Goal: Task Accomplishment & Management: Use online tool/utility

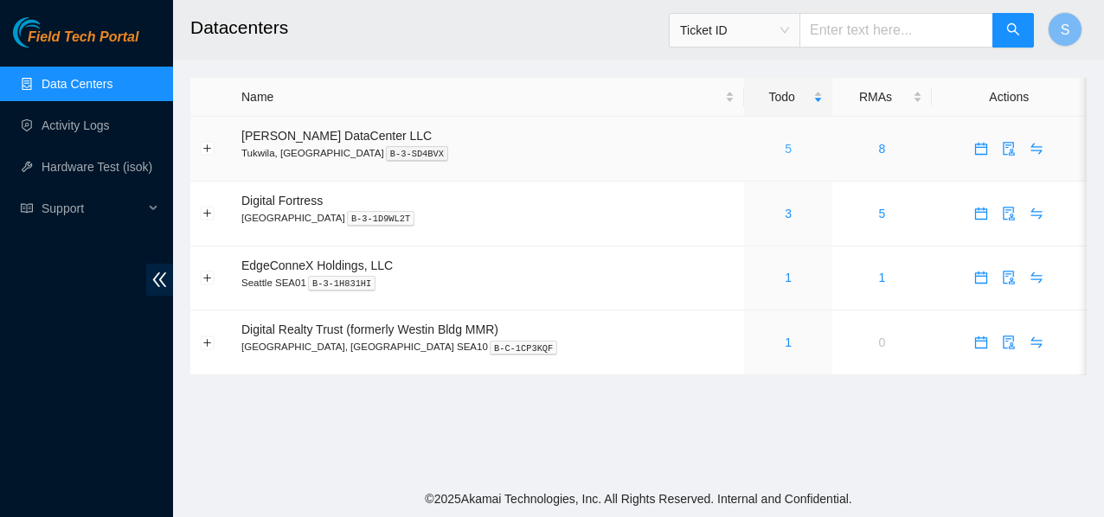
click at [785, 151] on link "5" at bounding box center [788, 149] width 7 height 14
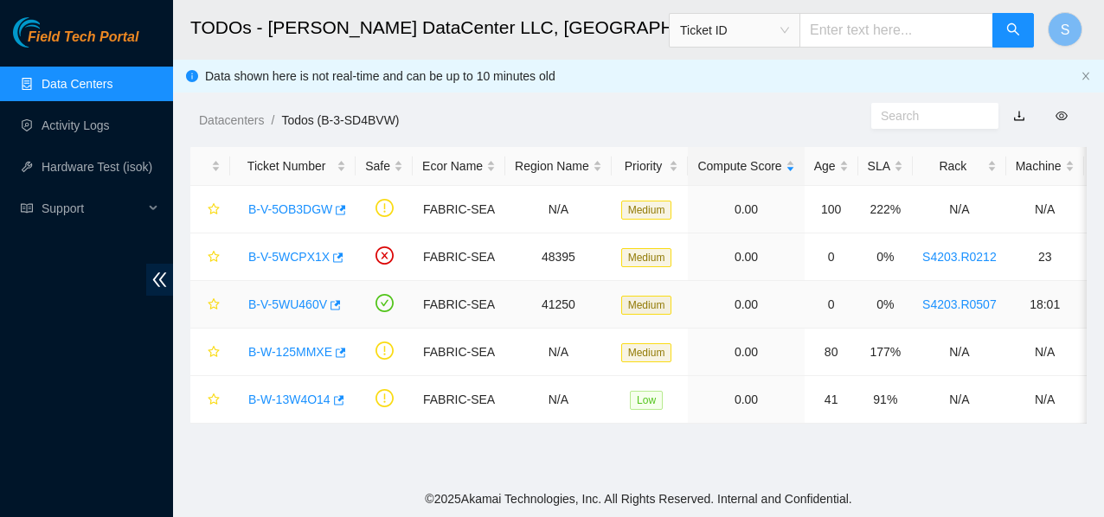
click at [303, 305] on link "B-V-5WU460V" at bounding box center [287, 305] width 79 height 14
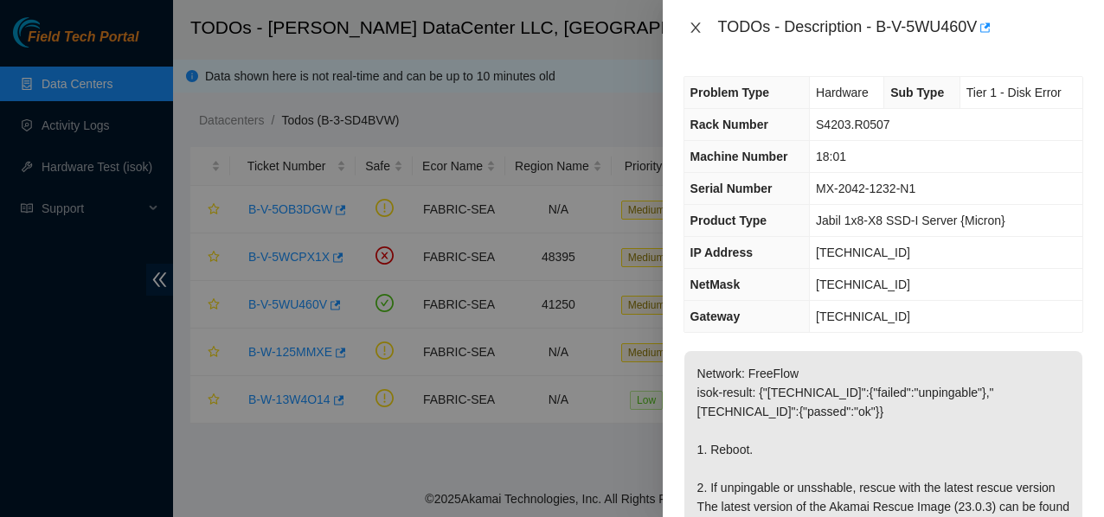
click at [693, 23] on icon "close" at bounding box center [696, 28] width 14 height 14
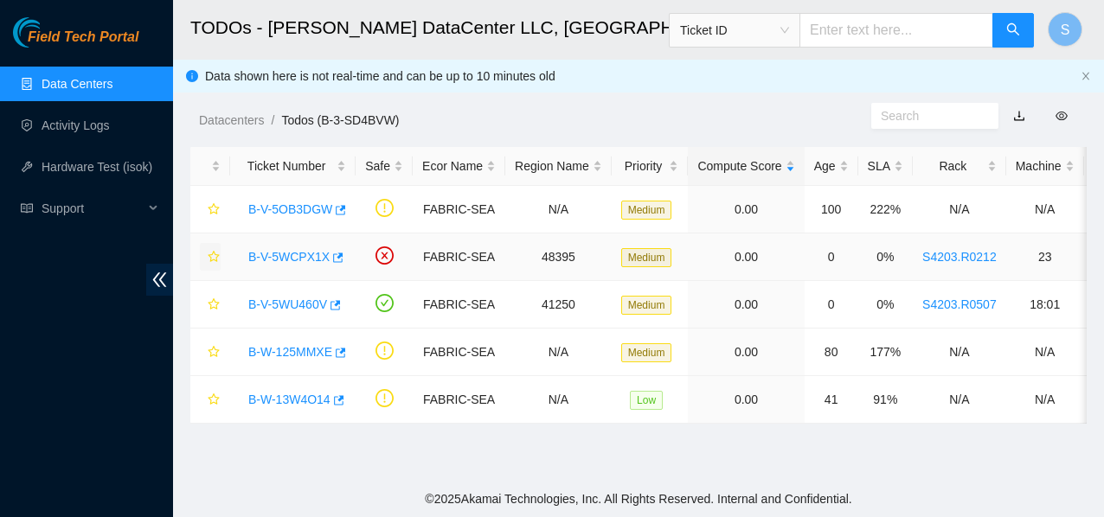
click at [214, 256] on icon "star" at bounding box center [214, 257] width 12 height 12
click at [212, 355] on icon "star" at bounding box center [214, 352] width 12 height 12
click at [221, 304] on td at bounding box center [210, 305] width 40 height 48
click at [212, 305] on icon "star" at bounding box center [214, 304] width 12 height 12
click at [219, 213] on icon "star" at bounding box center [214, 209] width 12 height 12
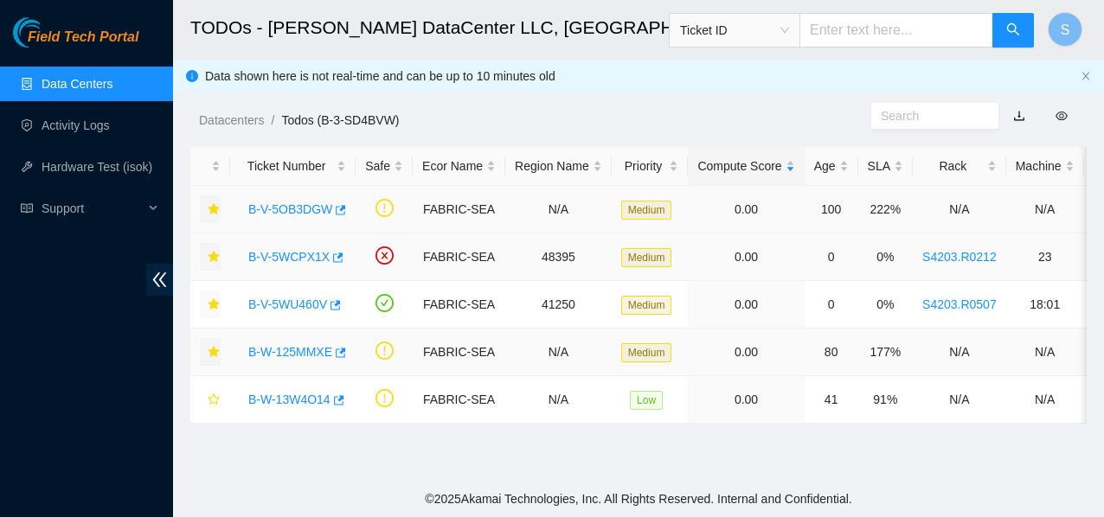
click at [784, 119] on ol "Datacenters / Todos (B-3-SD4BVW) /" at bounding box center [535, 120] width 672 height 19
click at [286, 202] on link "B-V-5OB3DGW" at bounding box center [290, 209] width 84 height 14
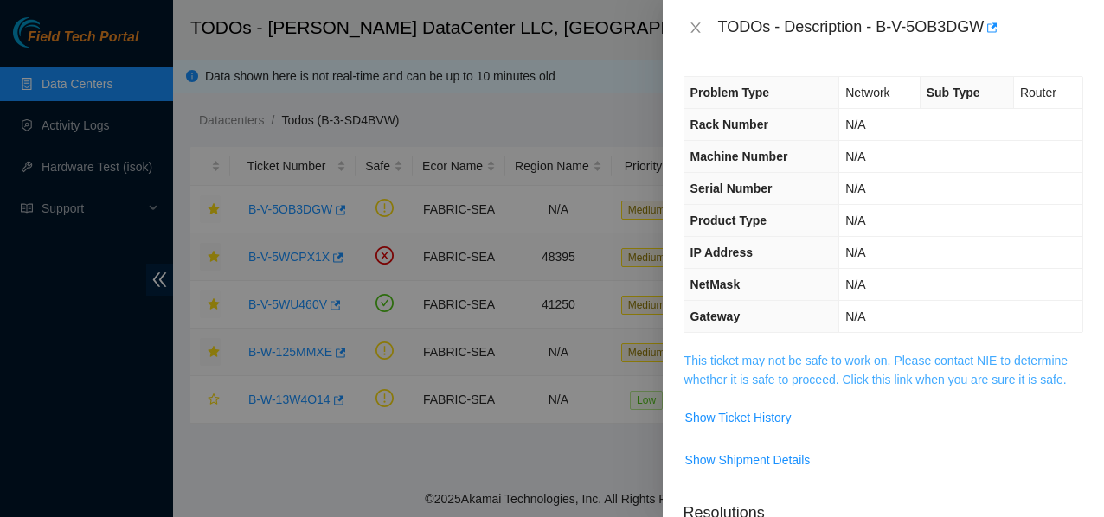
click at [754, 362] on link "This ticket may not be safe to work on. Please contact NIE to determine whether…" at bounding box center [876, 370] width 384 height 33
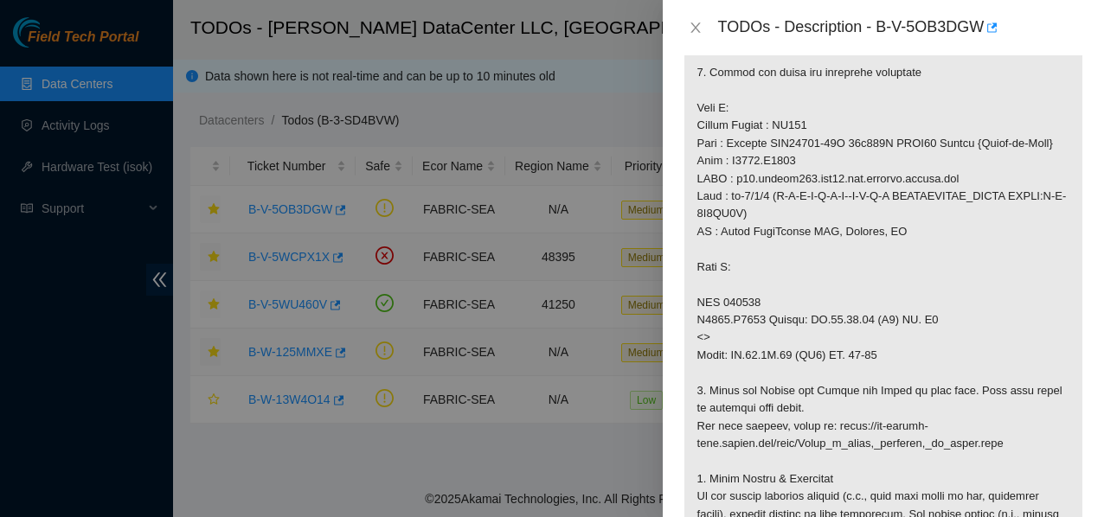
scroll to position [346, 0]
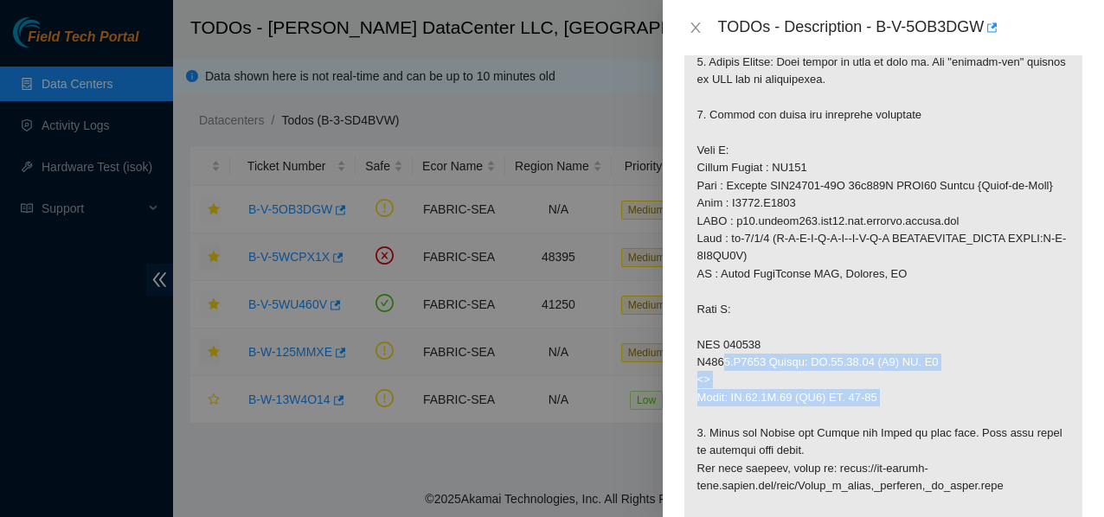
drag, startPoint x: 707, startPoint y: 375, endPoint x: 915, endPoint y: 418, distance: 212.8
click at [915, 418] on p at bounding box center [883, 407] width 398 height 804
click at [916, 418] on p at bounding box center [883, 407] width 398 height 804
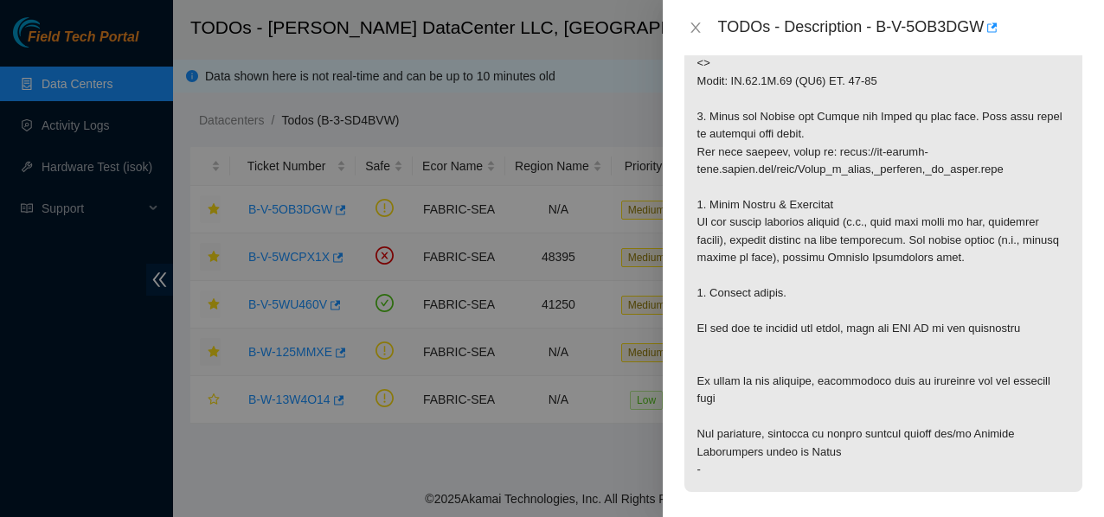
scroll to position [606, 0]
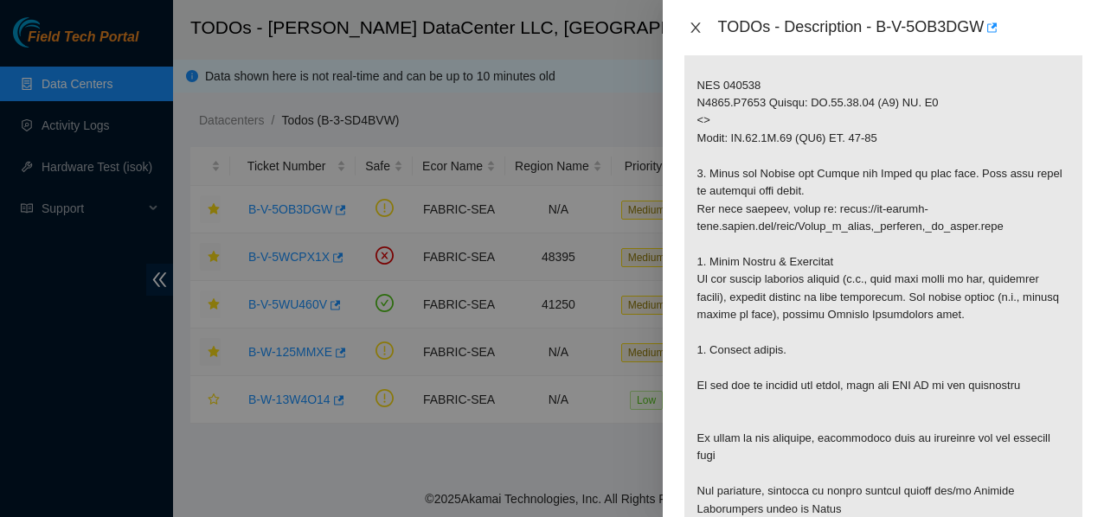
click at [700, 20] on button "Close" at bounding box center [696, 28] width 24 height 16
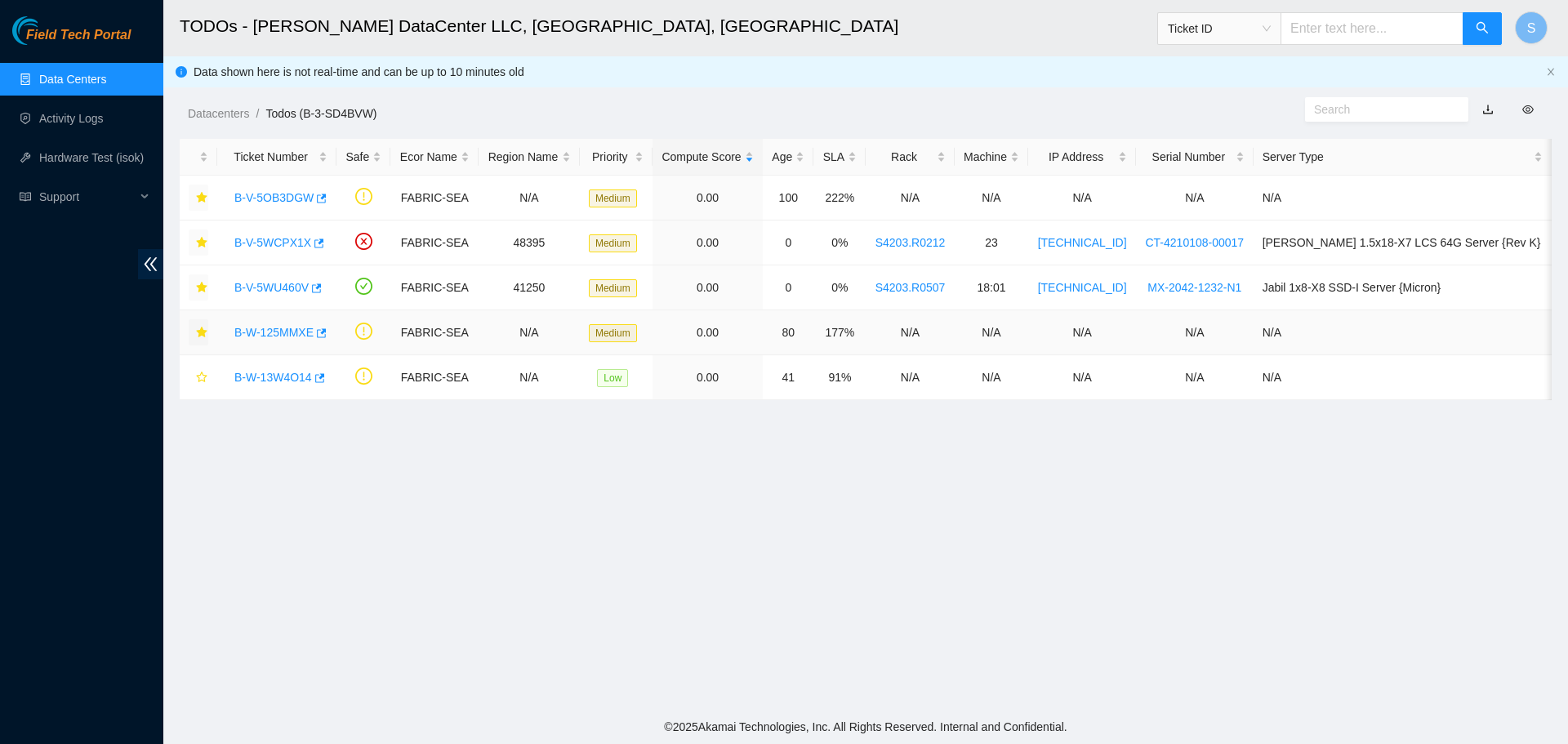
scroll to position [334, 0]
